Goal: Download file/media

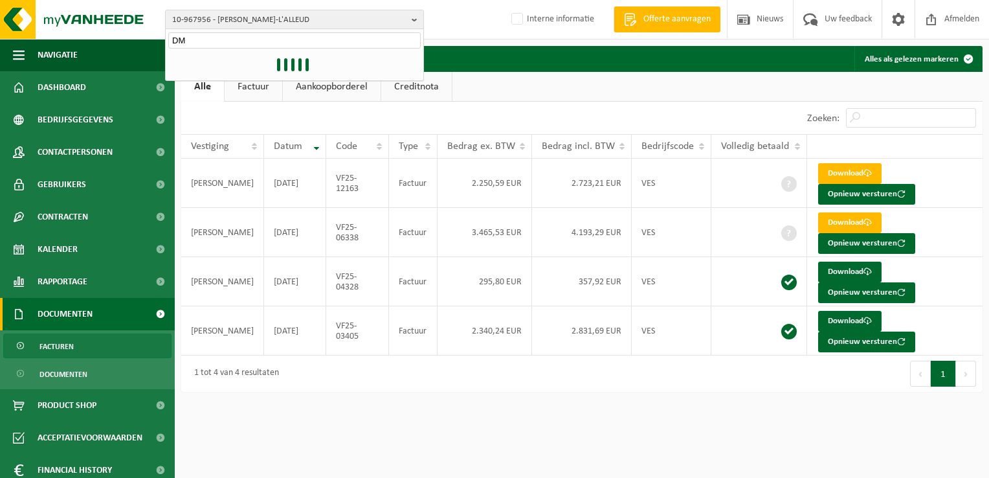
type input "D"
paste input "10-979660"
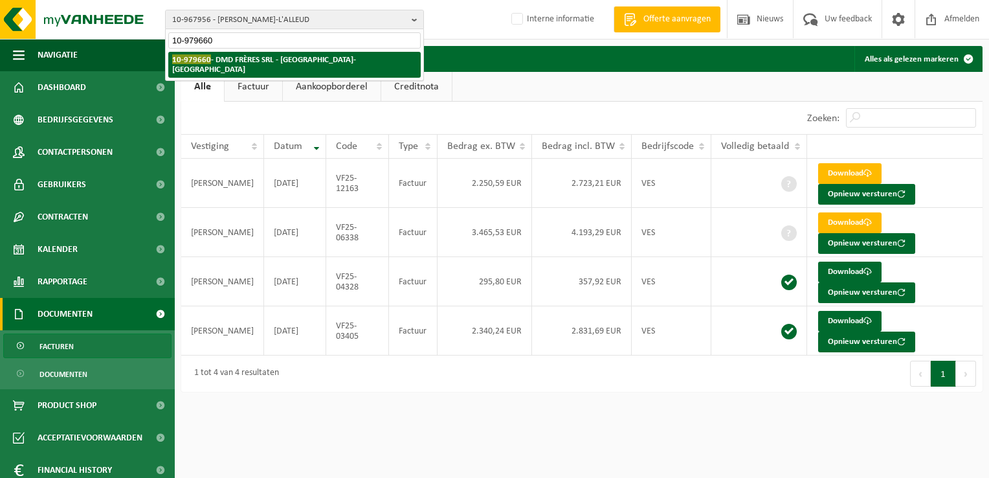
type input "10-979660"
click at [271, 59] on strong "10-979660 - DMD FRÈRES SRL - JEMEPPE-SUR-MEUSE" at bounding box center [264, 63] width 184 height 19
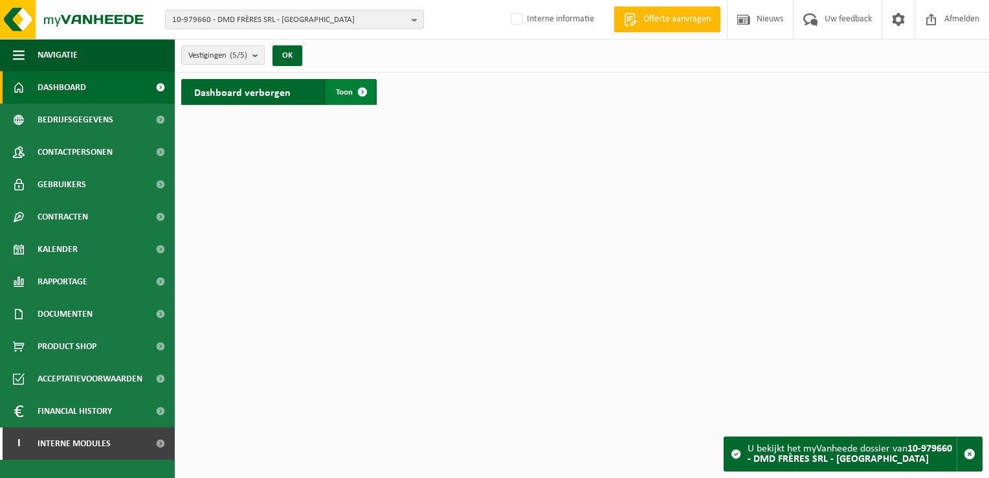
click at [335, 96] on link "Toon" at bounding box center [351, 92] width 50 height 26
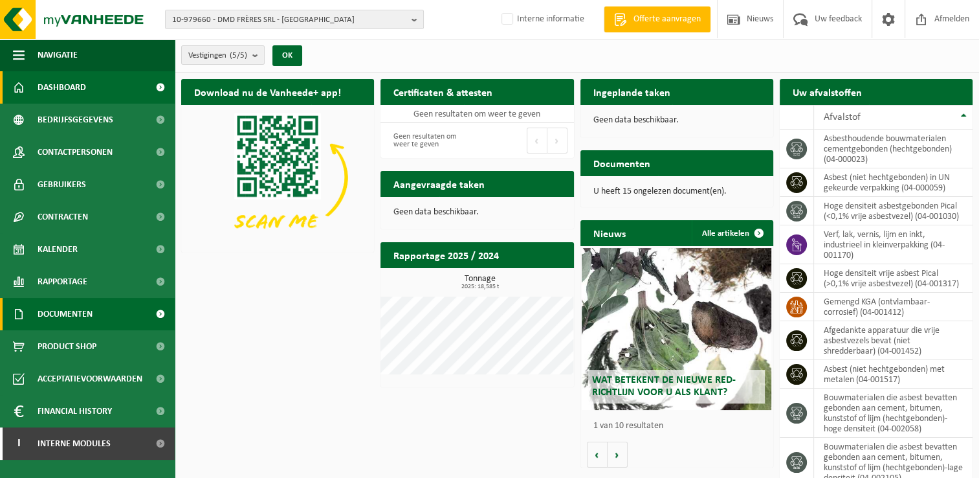
click at [89, 307] on span "Documenten" at bounding box center [65, 314] width 55 height 32
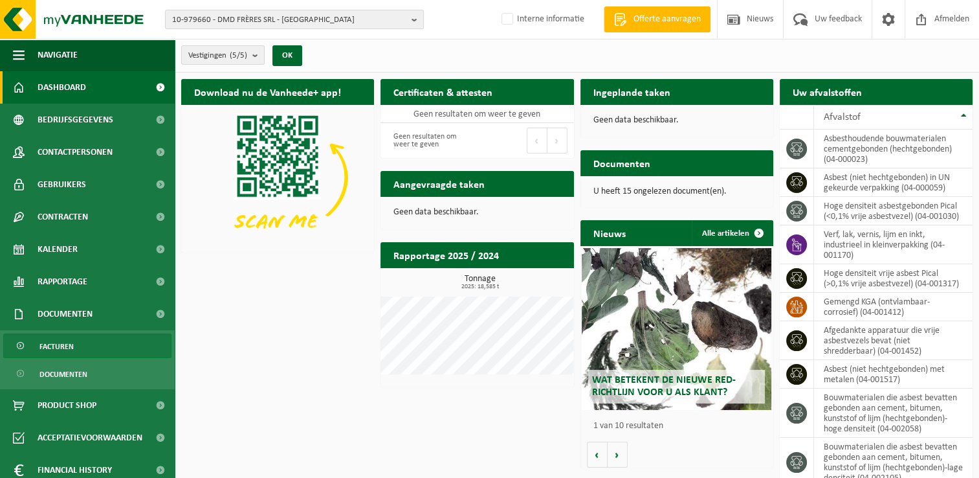
click at [85, 346] on link "Facturen" at bounding box center [87, 345] width 168 height 25
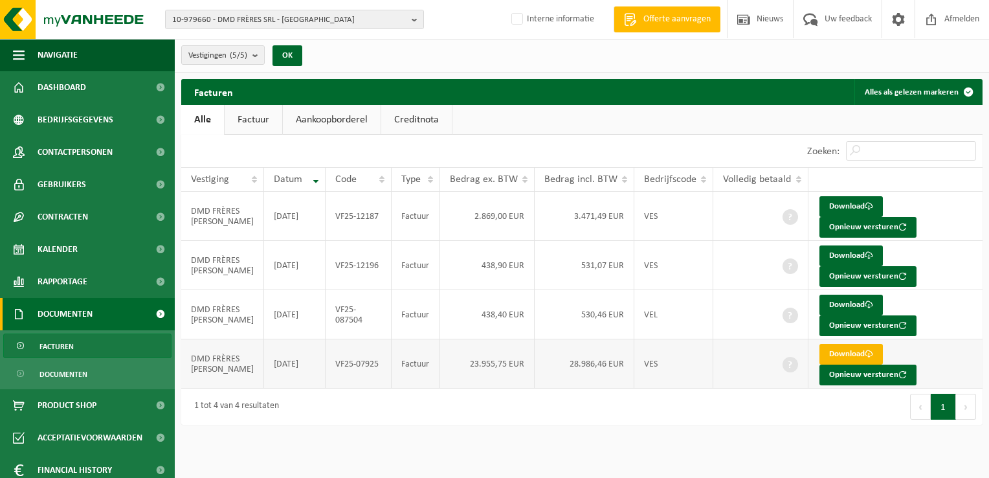
click at [839, 356] on link "Download" at bounding box center [850, 354] width 63 height 21
click at [58, 287] on span "Rapportage" at bounding box center [63, 281] width 50 height 32
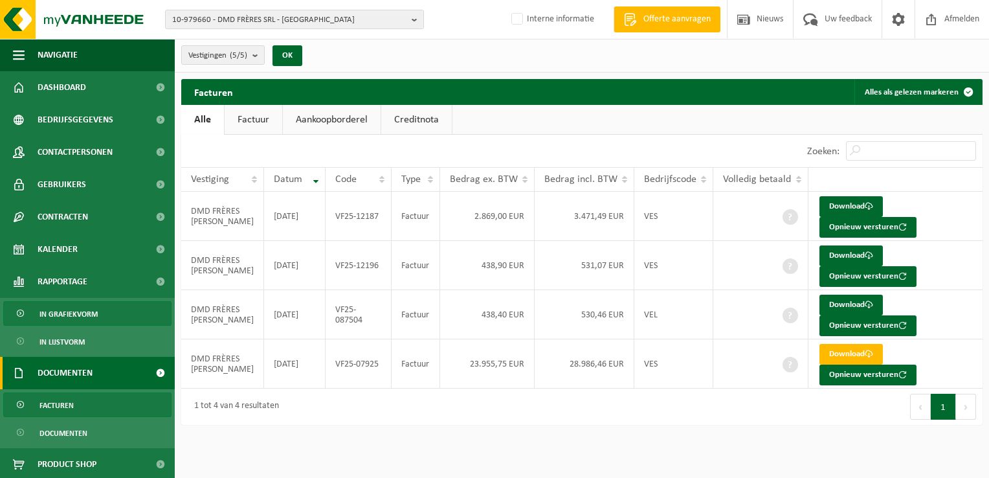
click at [67, 314] on span "In grafiekvorm" at bounding box center [68, 314] width 58 height 25
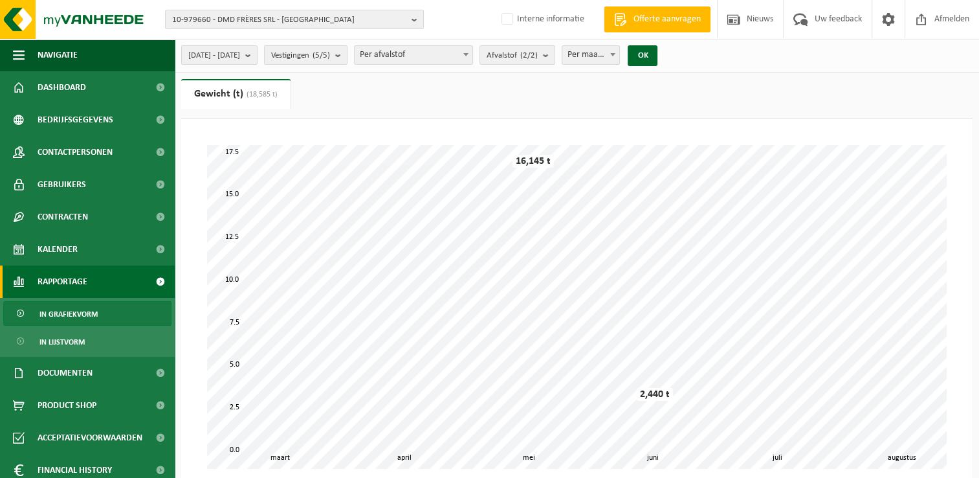
scroll to position [65, 0]
